Goal: Transaction & Acquisition: Purchase product/service

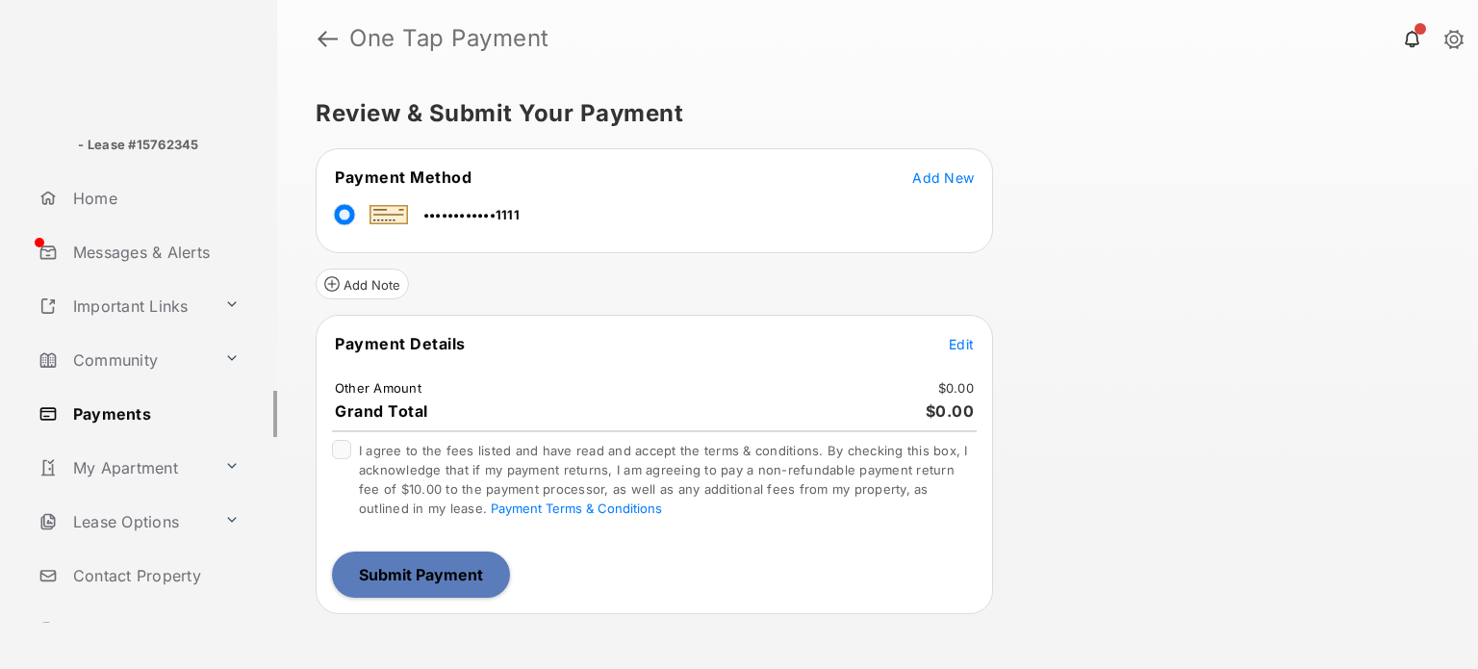
click at [940, 180] on span "Add New" at bounding box center [943, 177] width 62 height 16
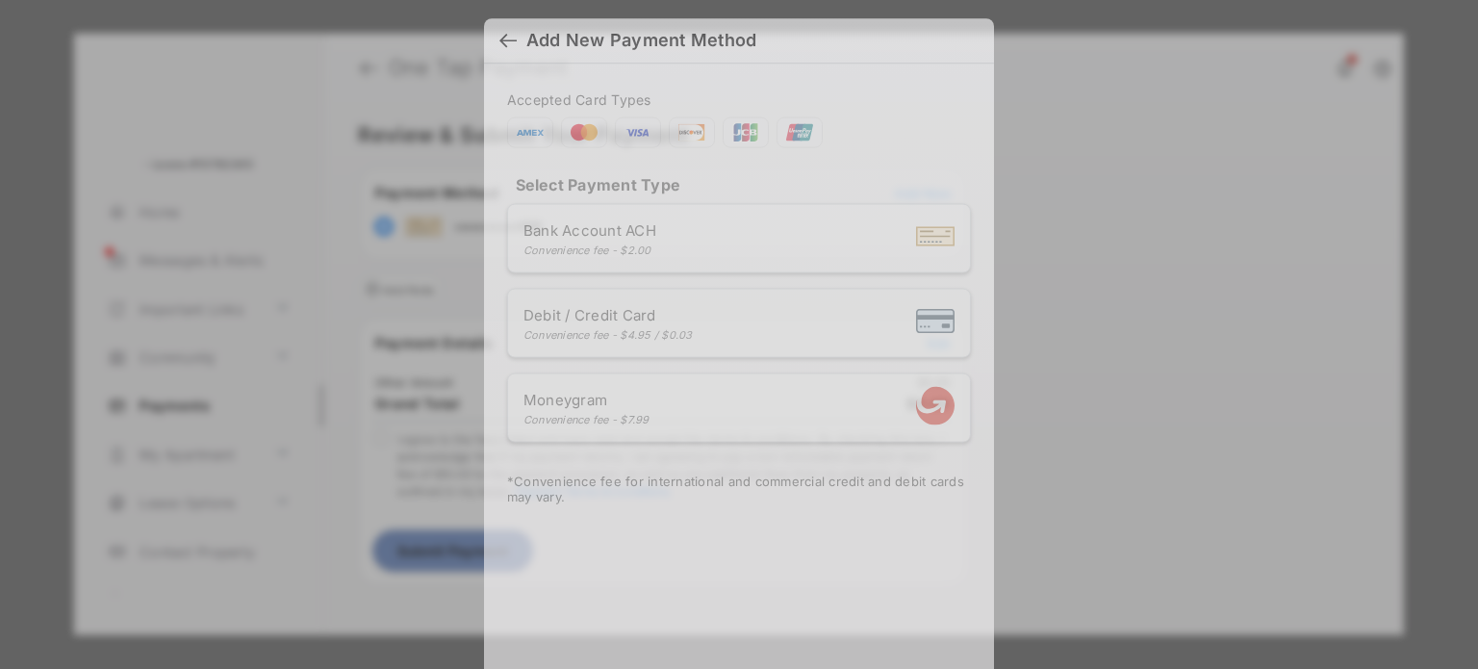
scroll to position [16, 0]
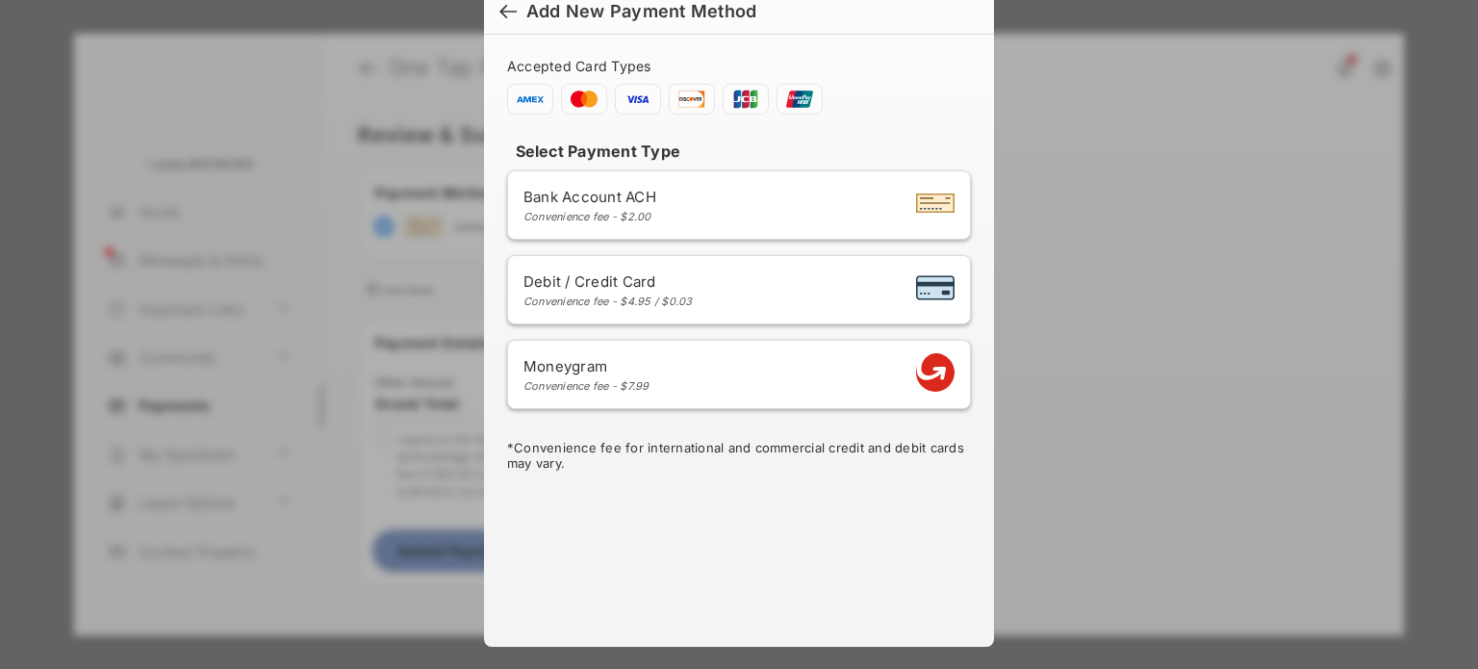
click at [693, 205] on div "Bank Account ACH Convenience fee - $2.00" at bounding box center [739, 205] width 431 height 37
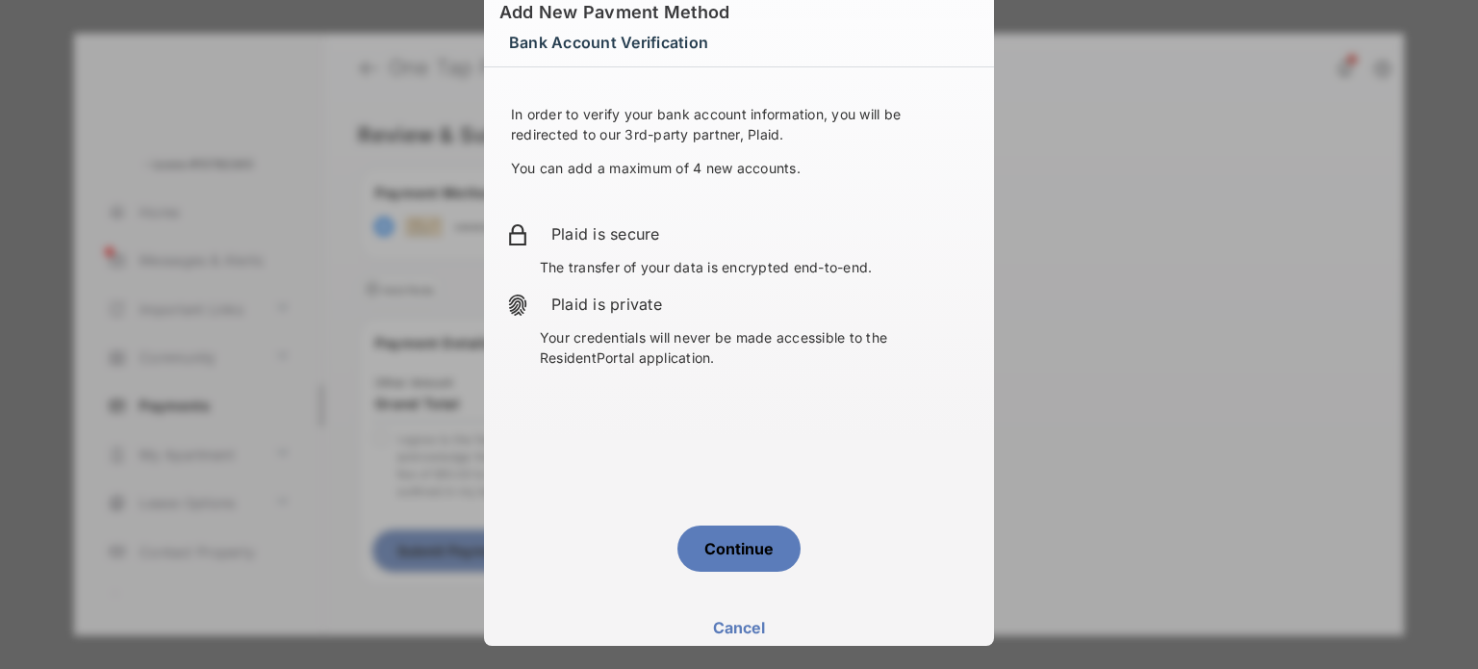
click at [730, 556] on button "Continue" at bounding box center [739, 549] width 123 height 46
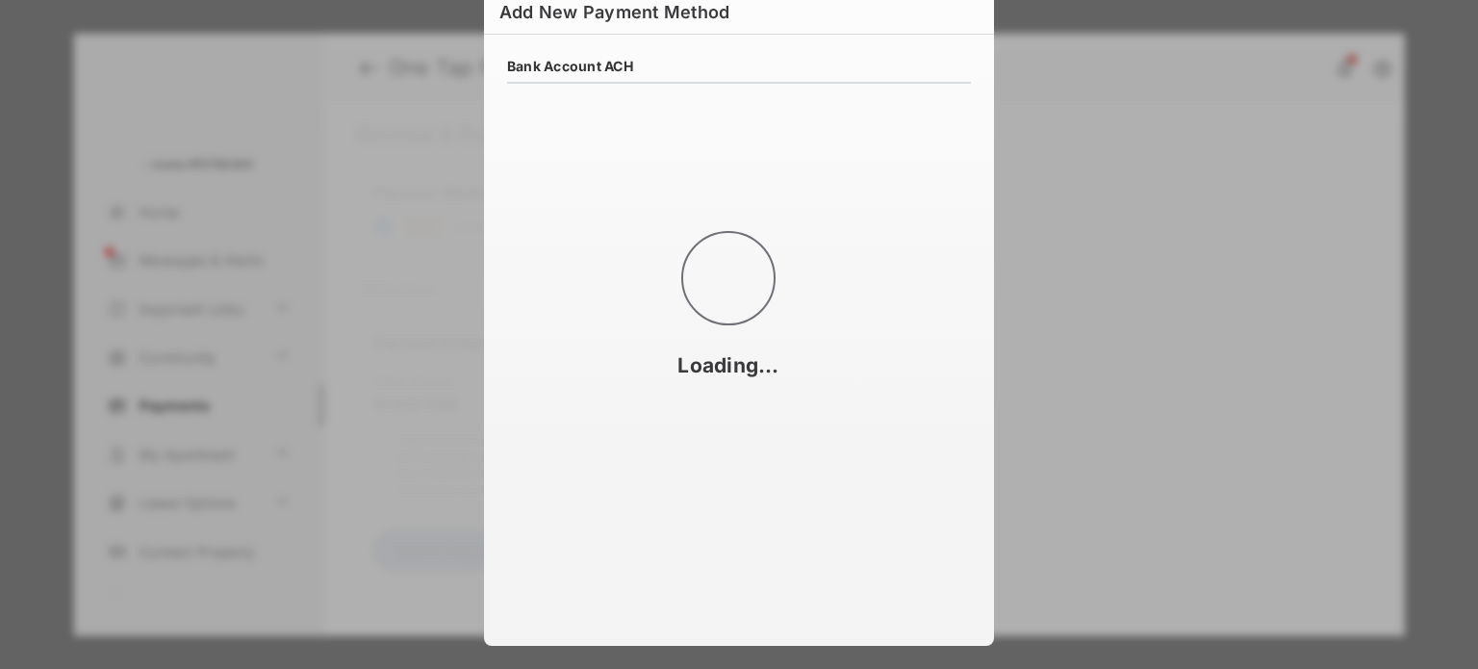
scroll to position [0, 0]
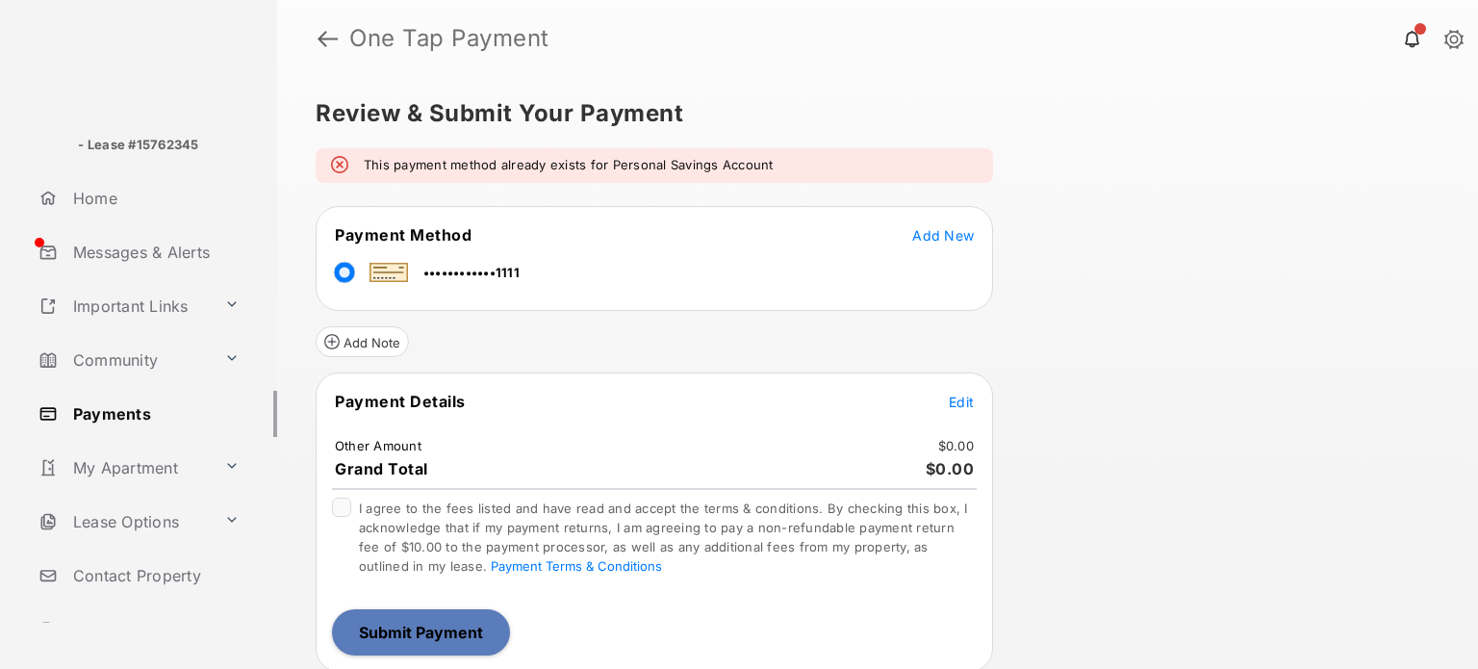
click at [461, 181] on div "This payment method already exists for Personal Savings Account" at bounding box center [655, 165] width 678 height 35
drag, startPoint x: 461, startPoint y: 181, endPoint x: 720, endPoint y: 179, distance: 258.9
click at [720, 179] on div "This payment method already exists for Personal Savings Account" at bounding box center [655, 165] width 678 height 35
drag, startPoint x: 720, startPoint y: 179, endPoint x: 447, endPoint y: 165, distance: 273.7
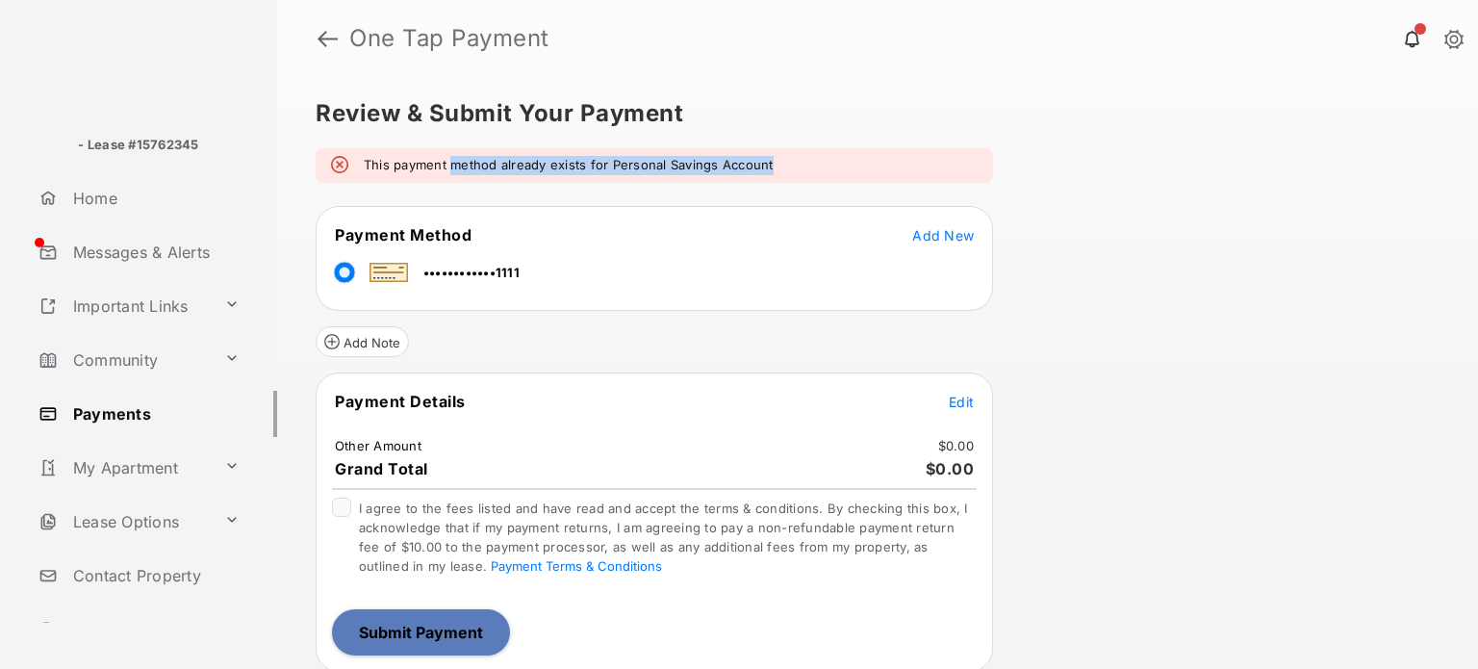
click at [447, 165] on div "This payment method already exists for Personal Savings Account" at bounding box center [655, 165] width 678 height 35
click at [447, 165] on em "This payment method already exists for Personal Savings Account" at bounding box center [569, 165] width 410 height 19
drag, startPoint x: 447, startPoint y: 165, endPoint x: 720, endPoint y: 175, distance: 273.6
click at [720, 175] on div "This payment method already exists for Personal Savings Account" at bounding box center [655, 165] width 678 height 35
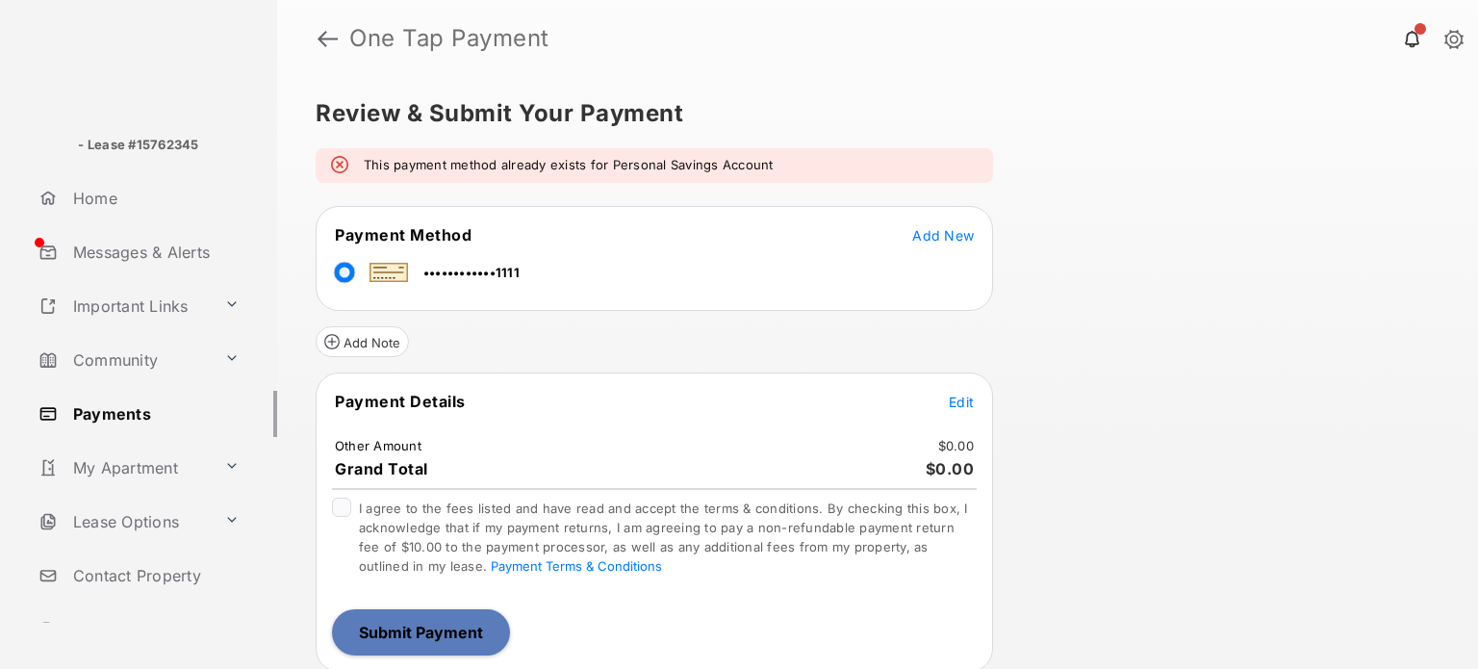
click at [101, 399] on link "Payments" at bounding box center [154, 414] width 246 height 46
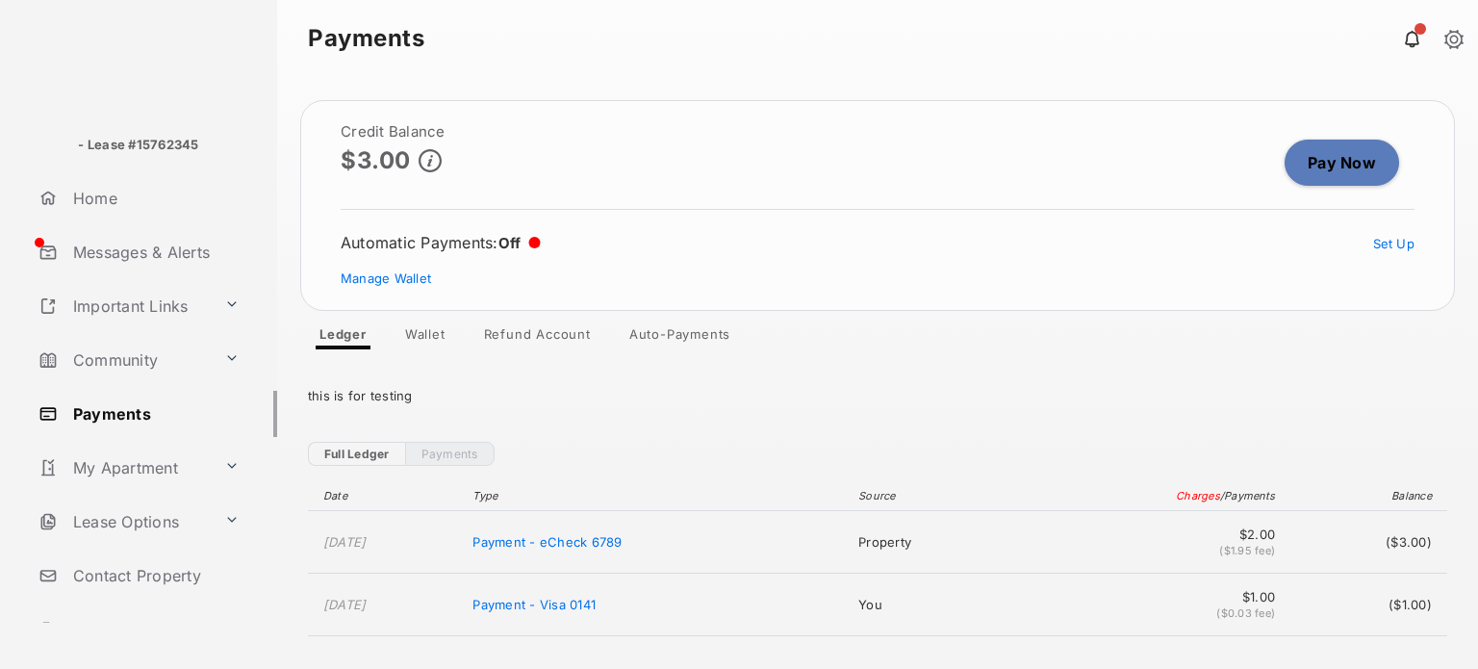
click at [439, 336] on link "Wallet" at bounding box center [425, 337] width 71 height 23
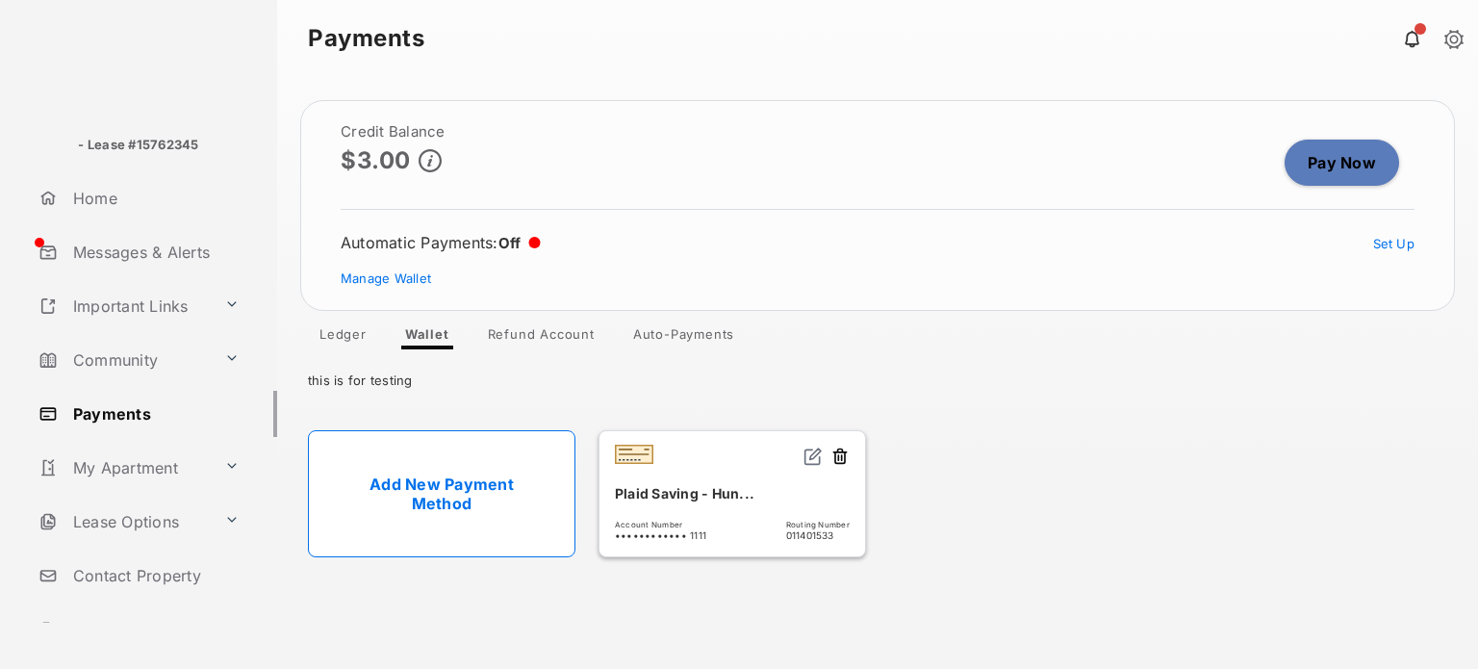
click at [839, 447] on button at bounding box center [840, 458] width 19 height 22
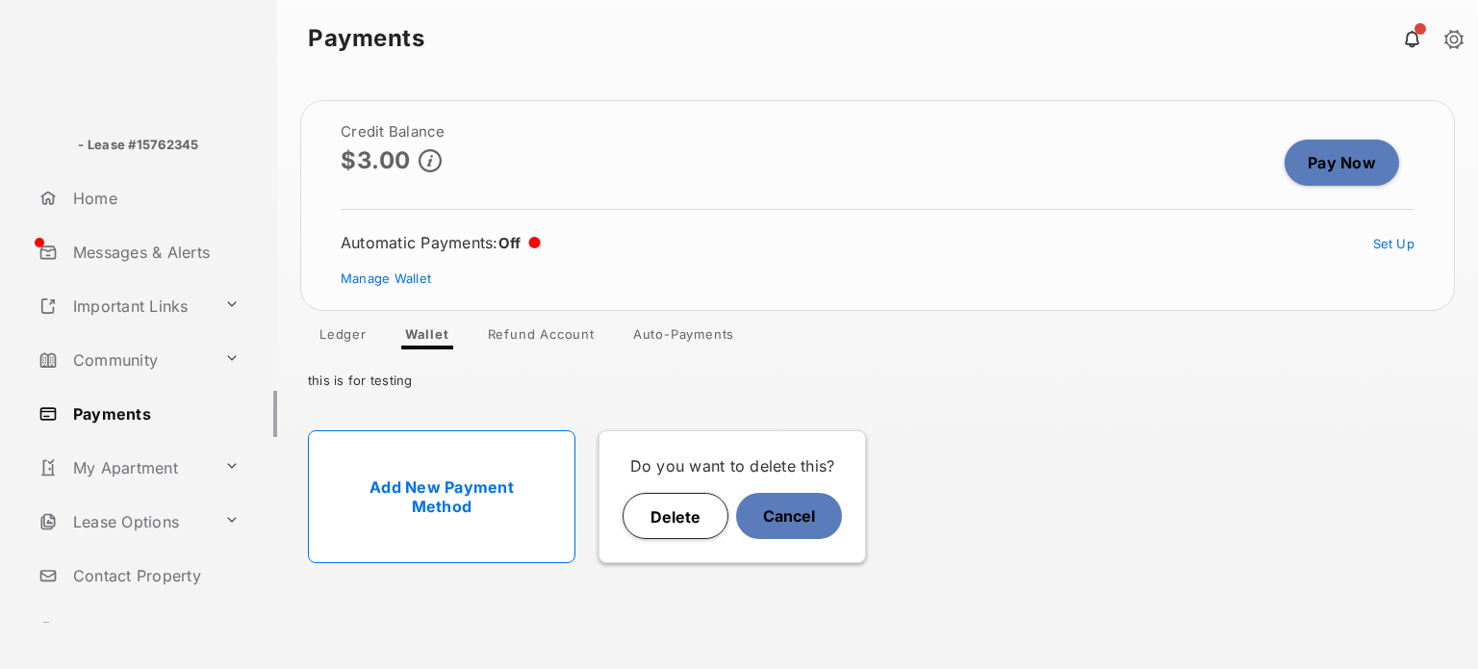
click at [666, 523] on button "Delete" at bounding box center [676, 516] width 106 height 46
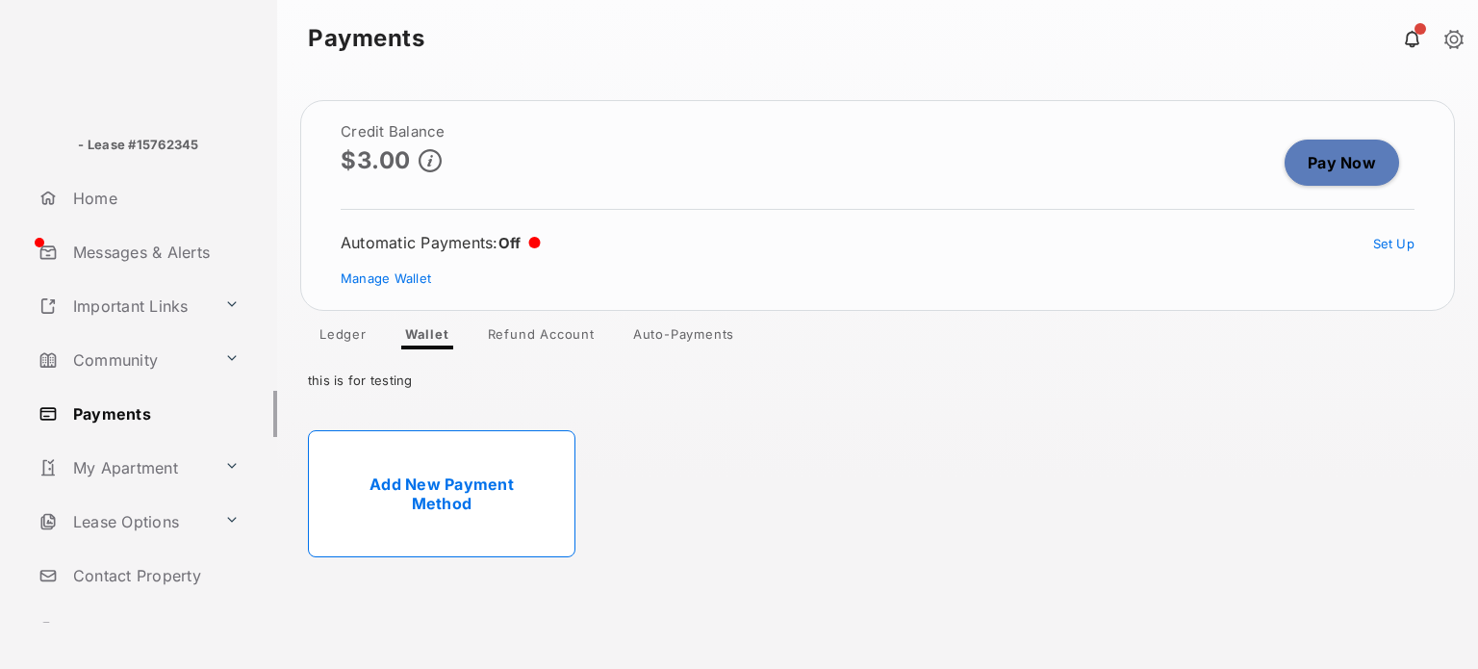
click at [1324, 151] on link "Pay Now" at bounding box center [1342, 163] width 115 height 46
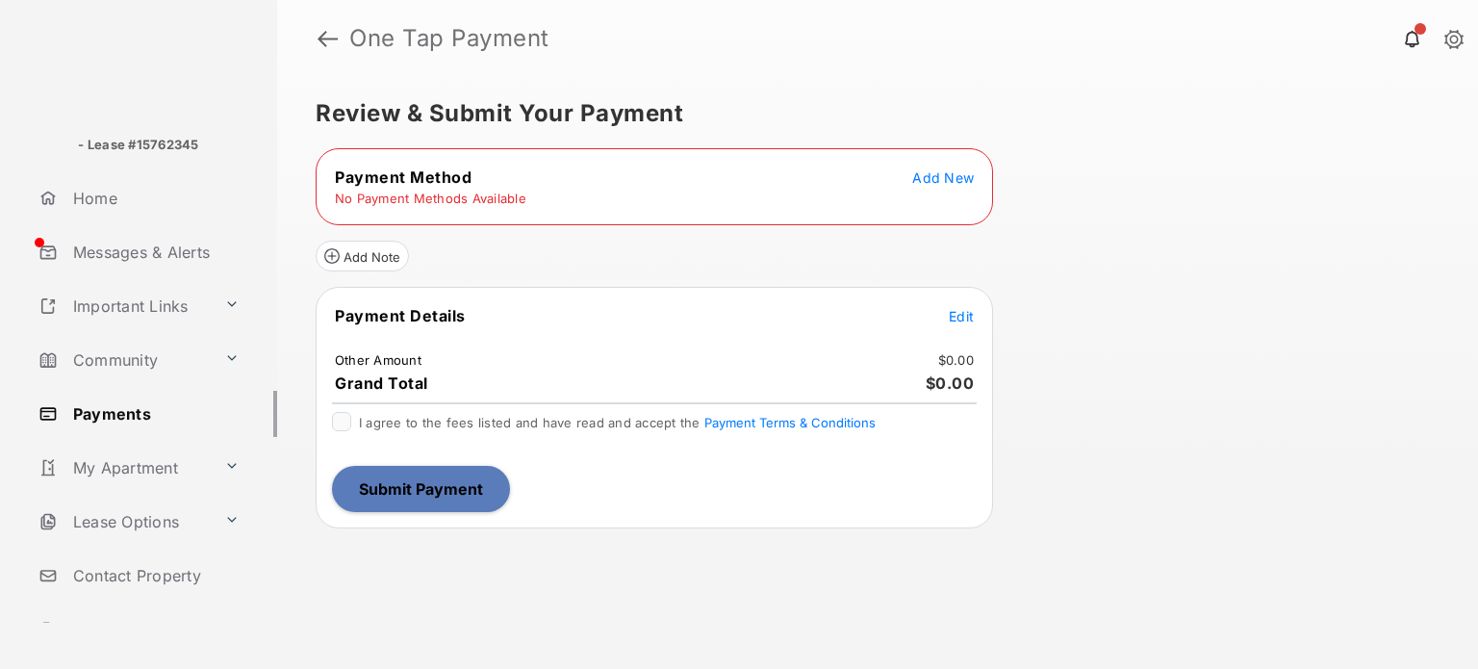
click at [947, 178] on span "Add New" at bounding box center [943, 177] width 62 height 16
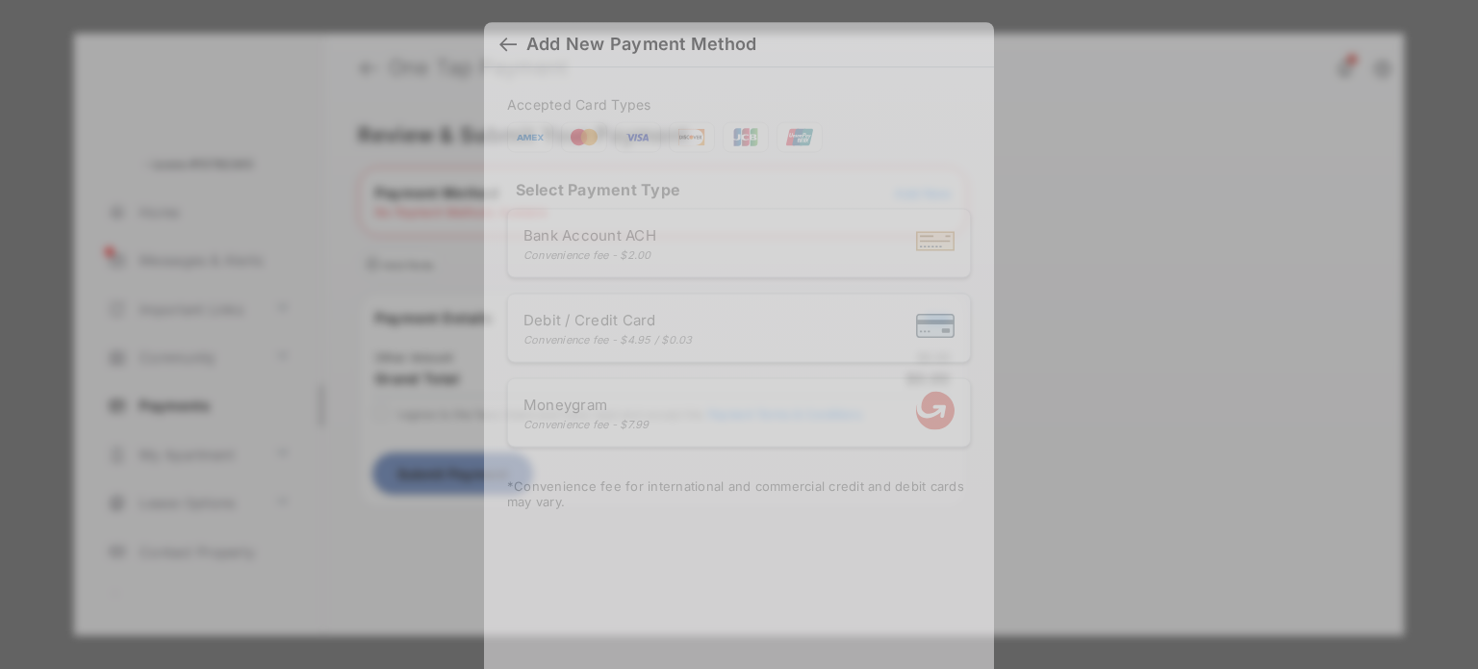
scroll to position [13, 0]
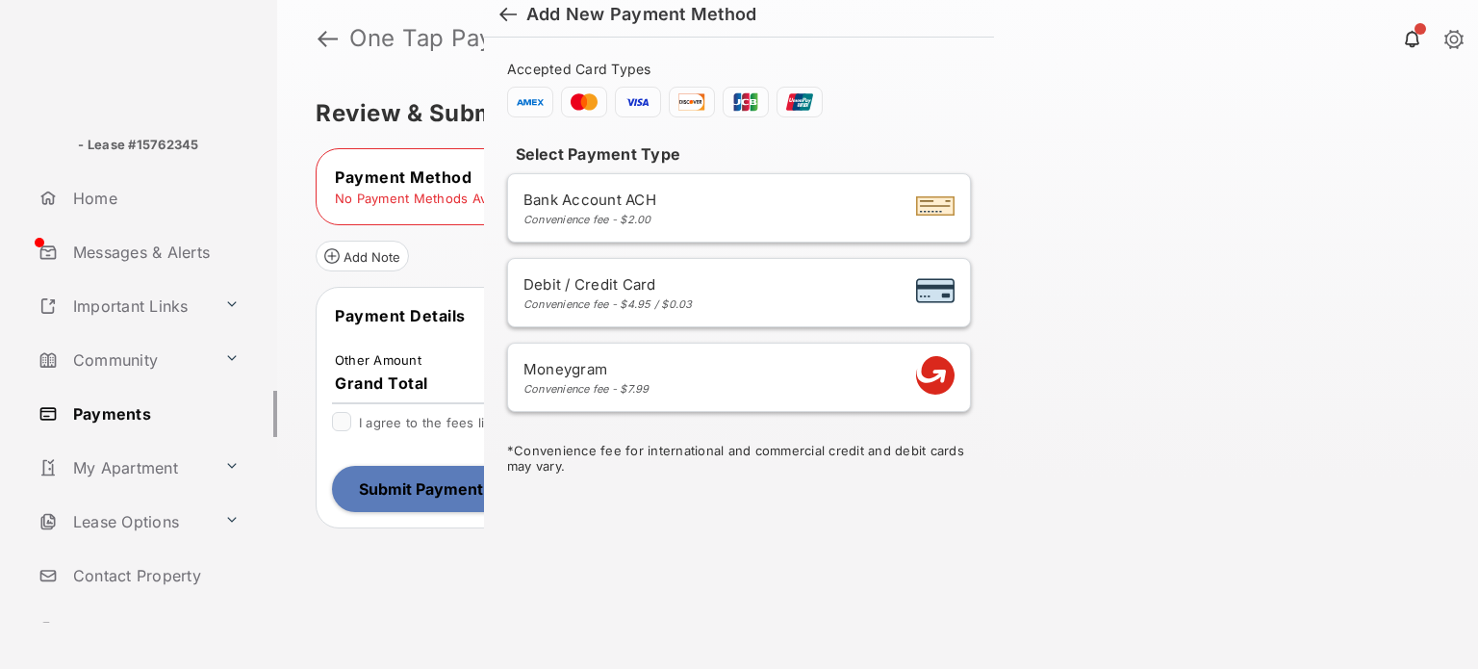
click at [641, 226] on li "Bank Account ACH Convenience fee - $2.00" at bounding box center [739, 207] width 464 height 69
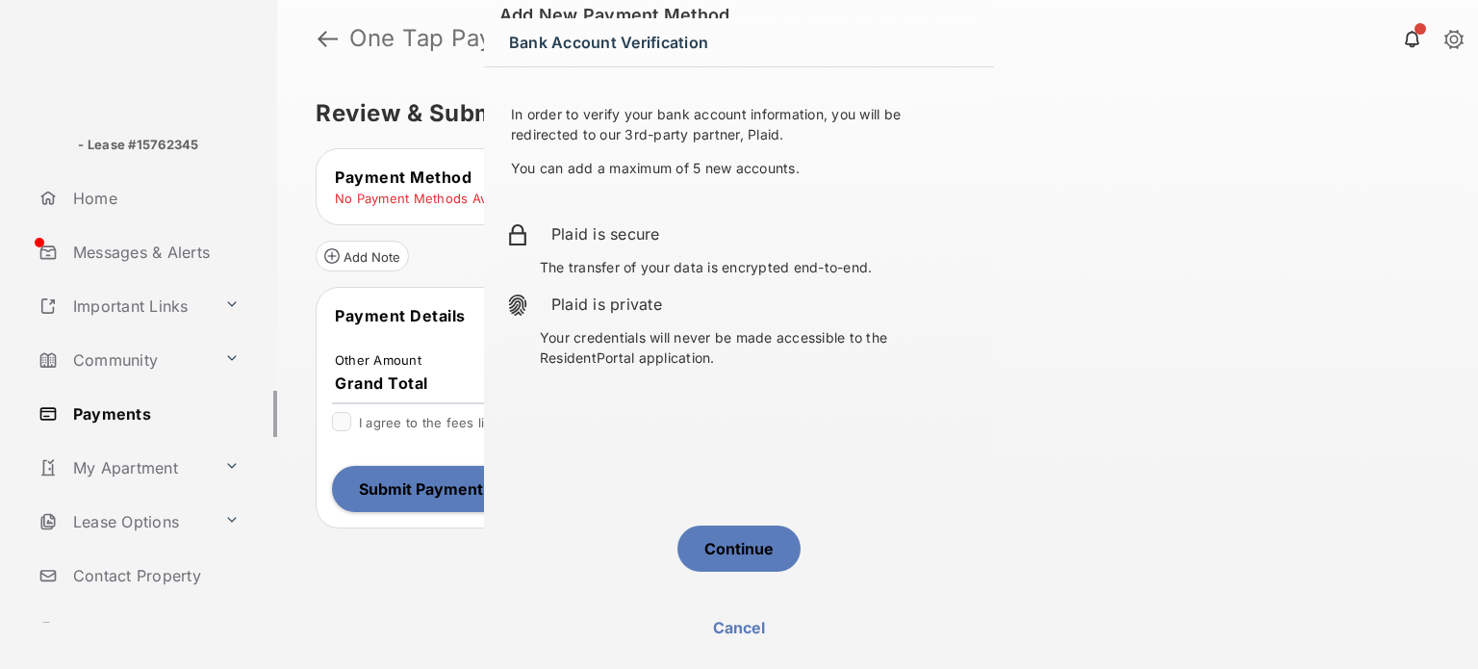
click at [735, 542] on button "Continue" at bounding box center [739, 549] width 123 height 46
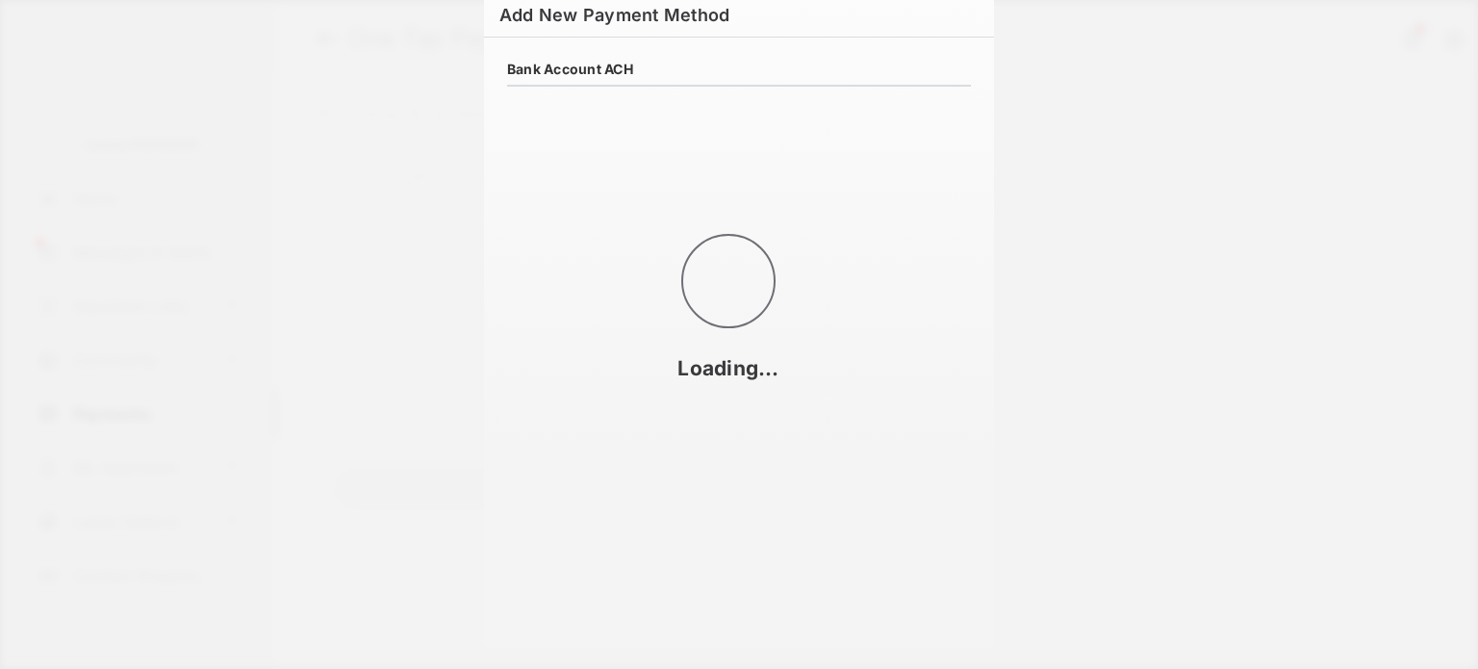
select select "**"
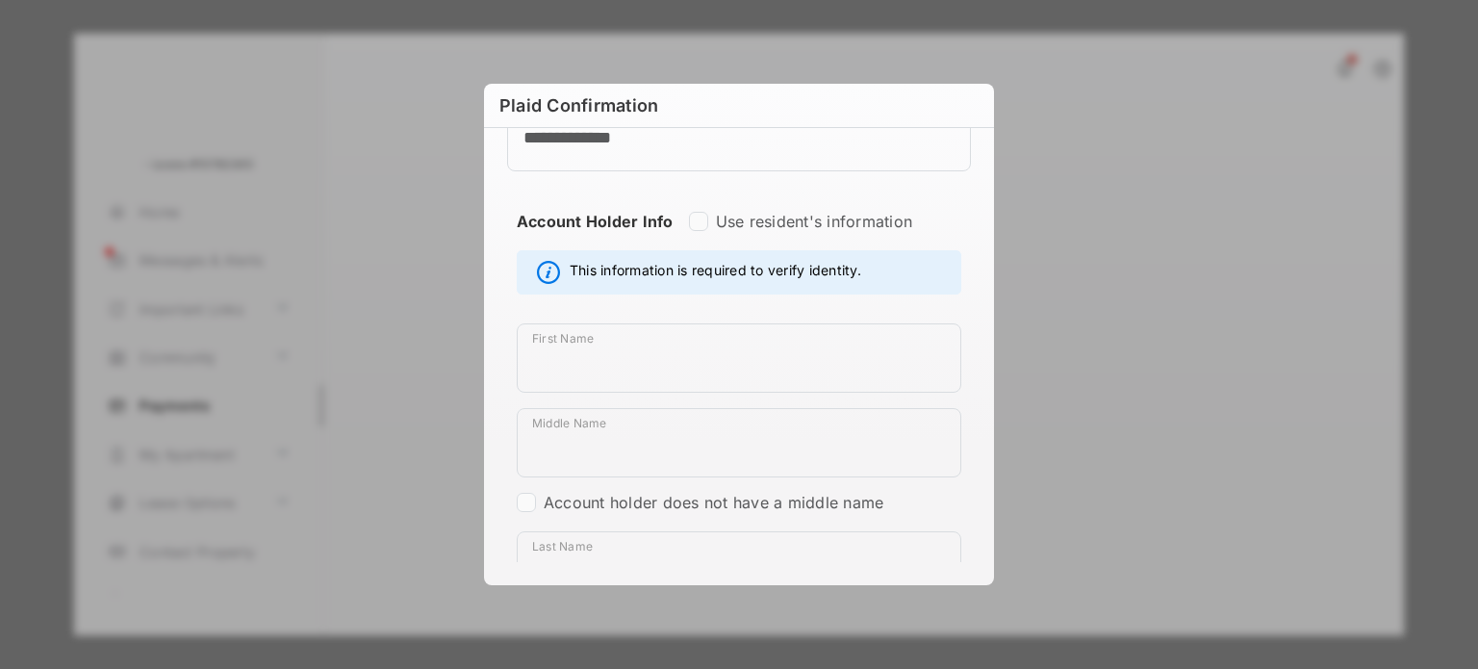
scroll to position [304, 0]
type input "******"
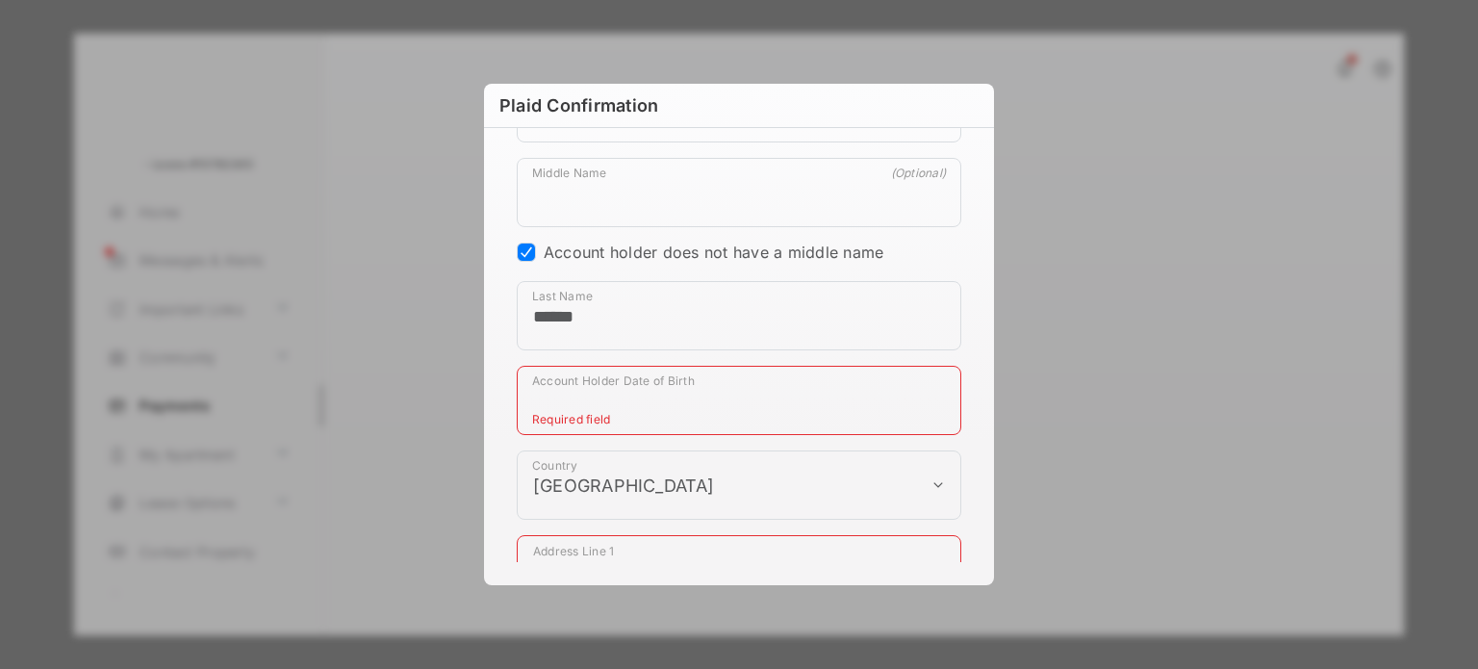
scroll to position [552, 0]
click at [559, 402] on input "Account Holder Date of Birth" at bounding box center [739, 398] width 445 height 69
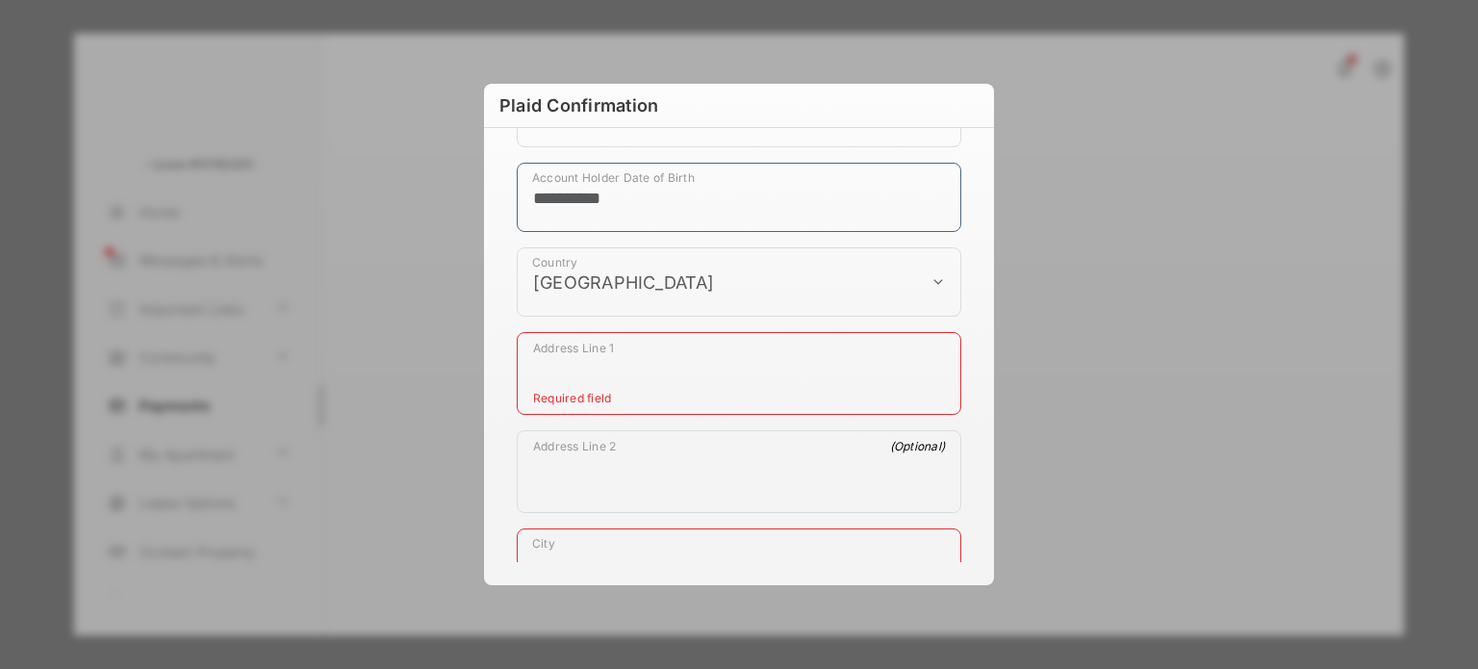
scroll to position [765, 0]
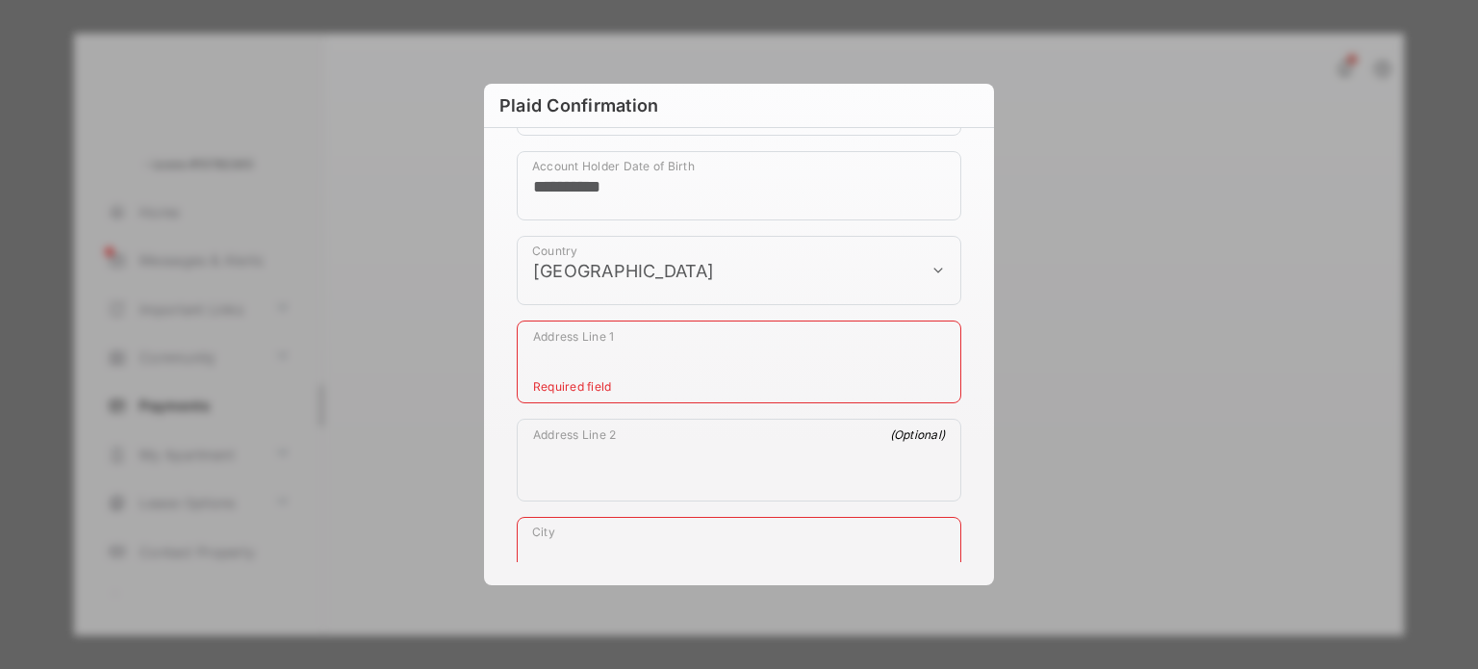
type input "**********"
click at [618, 354] on textarea "Address Line 1" at bounding box center [739, 363] width 443 height 69
type textarea "*******"
type input "*****"
select select "**"
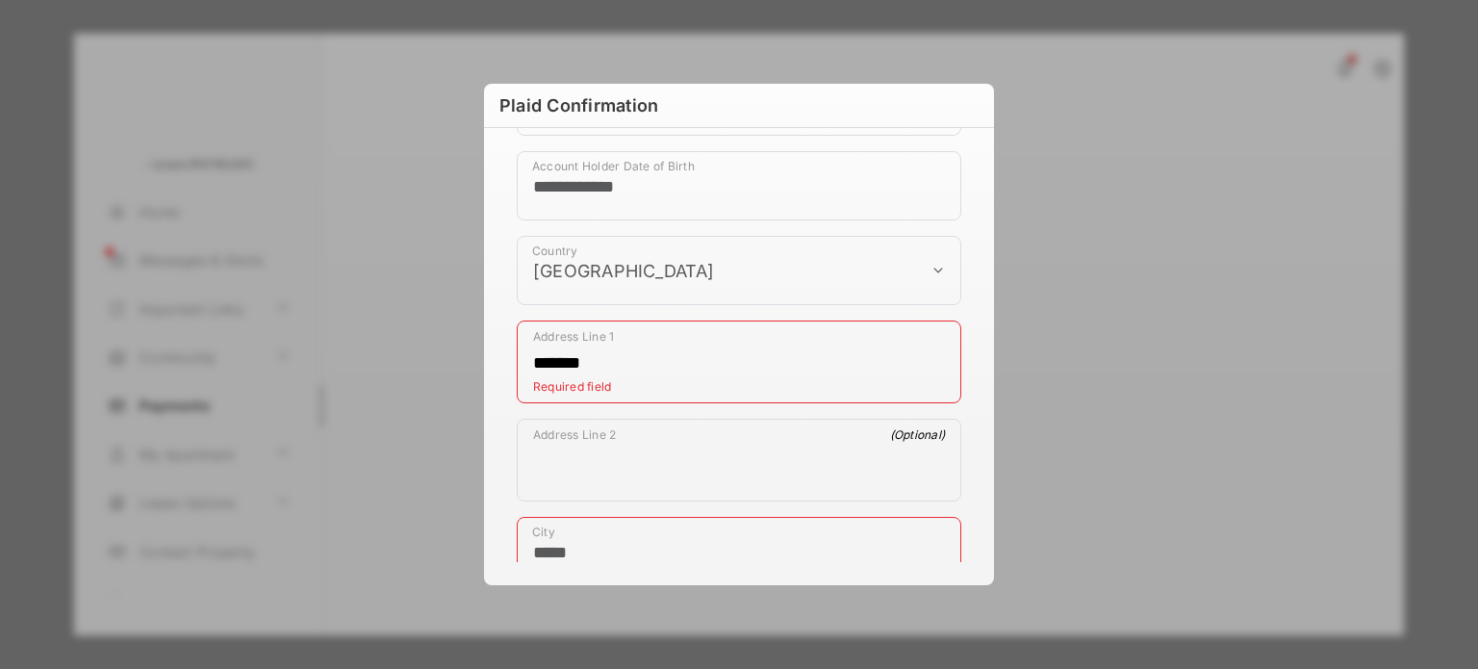
type input "*****"
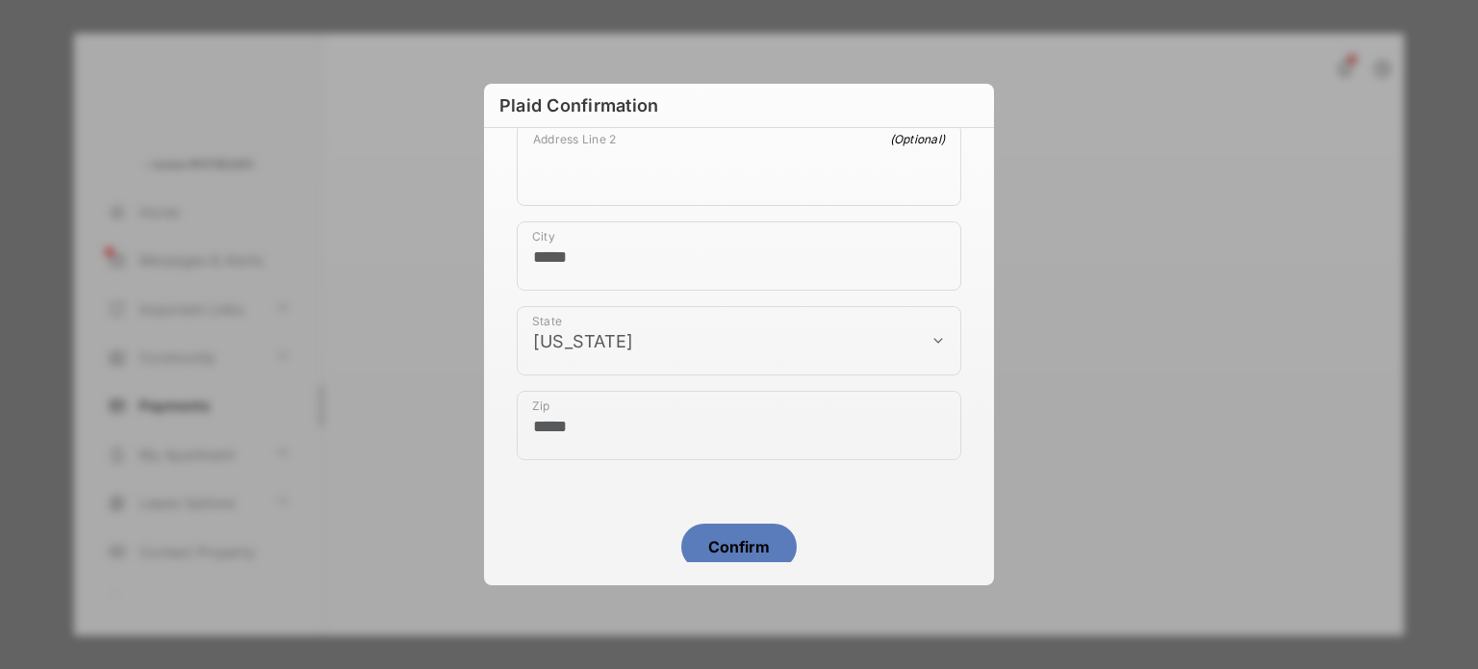
scroll to position [1086, 0]
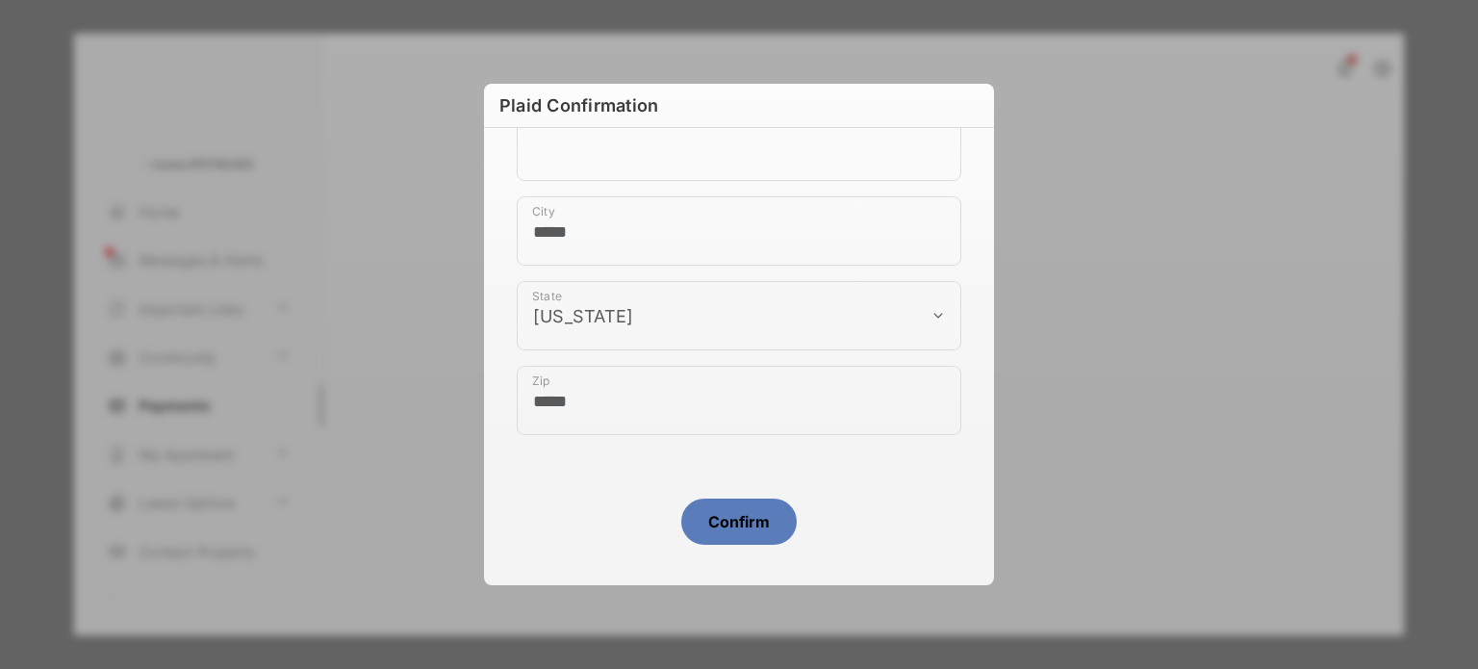
click at [743, 527] on button "Confirm" at bounding box center [739, 522] width 116 height 46
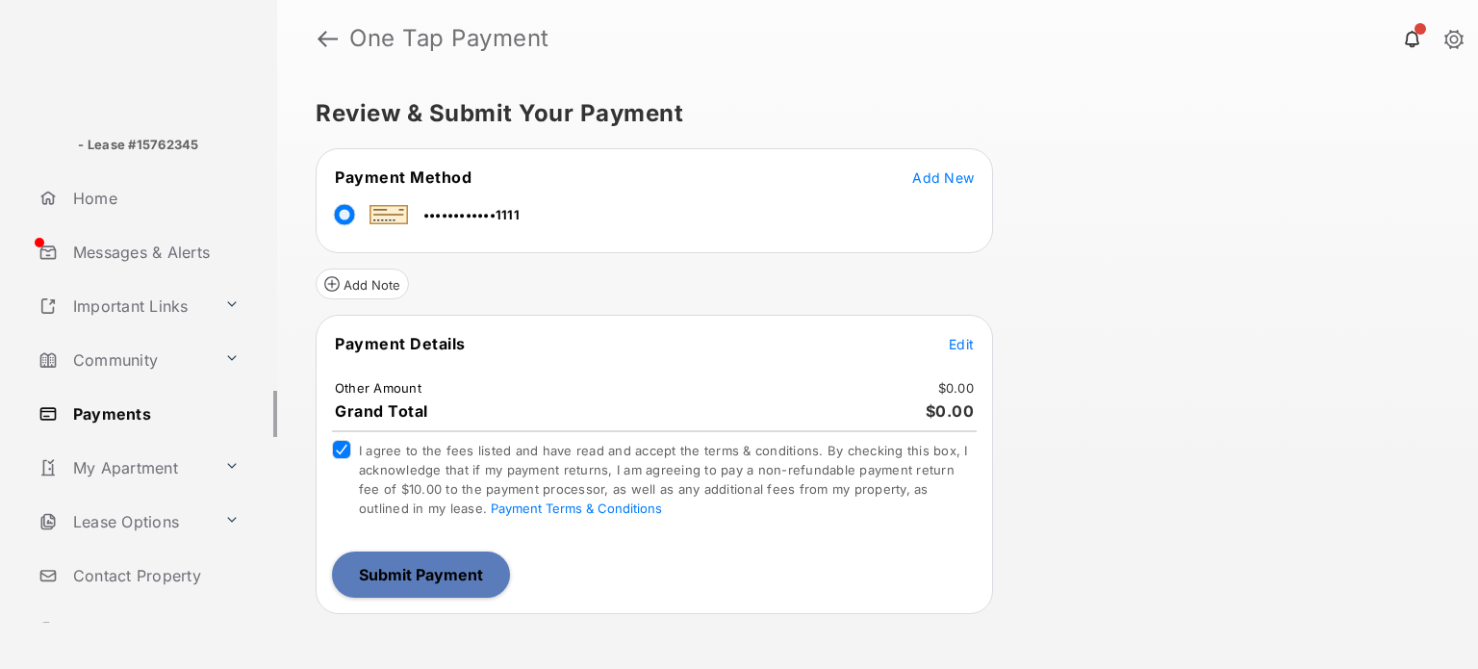
click at [400, 564] on button "Submit Payment" at bounding box center [421, 575] width 178 height 46
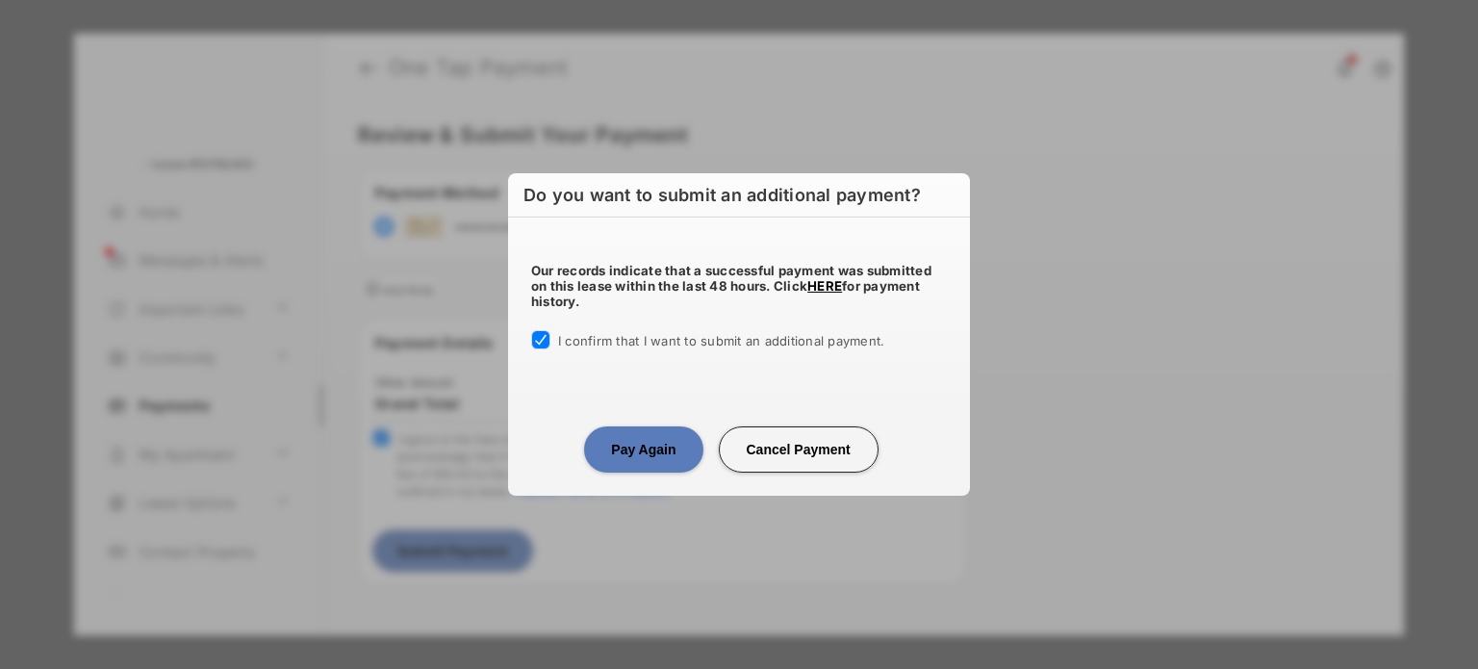
click at [647, 455] on button "Pay Again" at bounding box center [643, 449] width 118 height 46
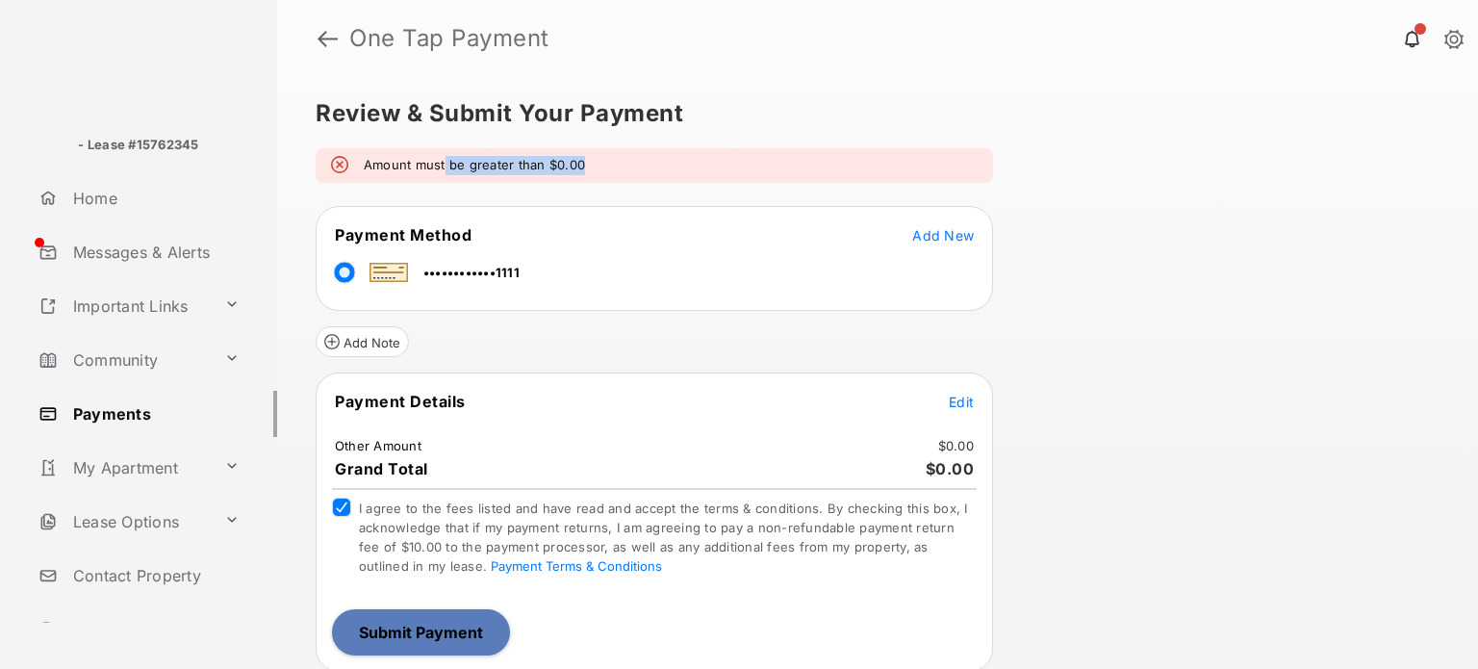
drag, startPoint x: 597, startPoint y: 183, endPoint x: 431, endPoint y: 166, distance: 166.5
click at [431, 166] on div "Amount must be greater than $0.00" at bounding box center [655, 165] width 678 height 35
